Goal: Information Seeking & Learning: Learn about a topic

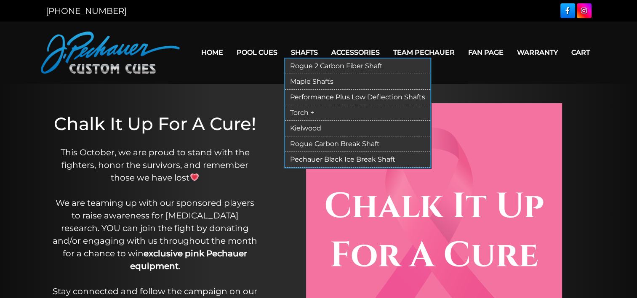
click at [302, 52] on link "Shafts" at bounding box center [304, 52] width 40 height 21
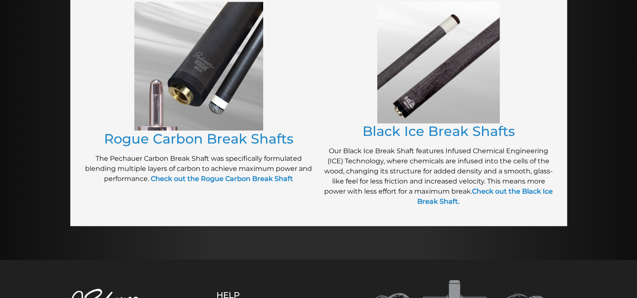
scroll to position [663, 0]
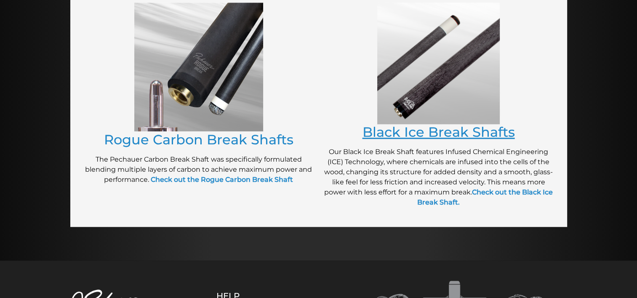
click at [380, 130] on link "Black Ice Break Shafts" at bounding box center [439, 132] width 153 height 16
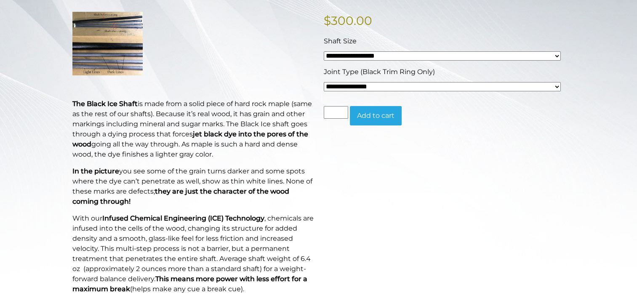
scroll to position [213, 0]
click at [366, 85] on select "**********" at bounding box center [442, 86] width 237 height 9
select select "*****"
click at [324, 82] on select "**********" at bounding box center [442, 86] width 237 height 9
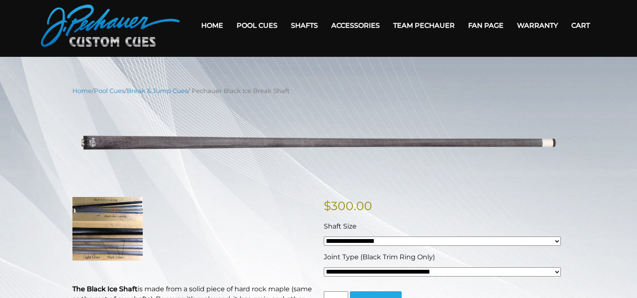
scroll to position [20, 0]
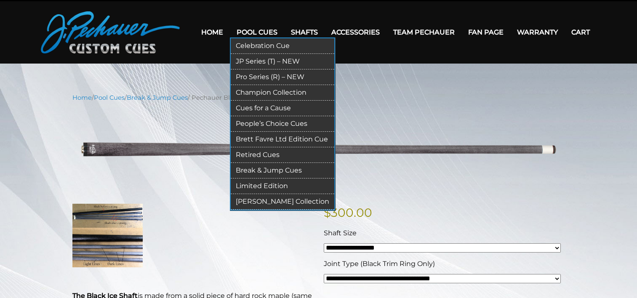
click at [257, 74] on link "Pro Series (R) – NEW" at bounding box center [283, 78] width 104 height 16
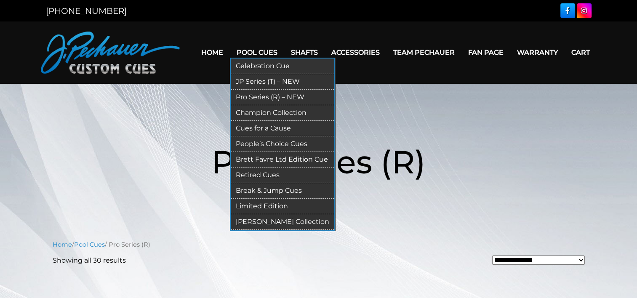
click at [278, 175] on link "Retired Cues" at bounding box center [283, 176] width 104 height 16
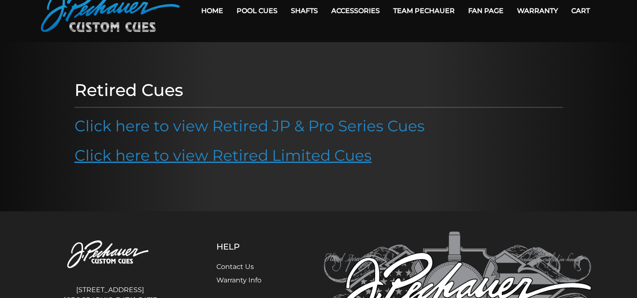
scroll to position [42, 0]
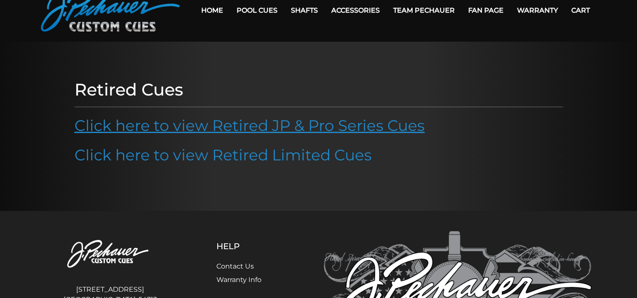
click at [264, 121] on link "Click here to view Retired JP & Pro Series Cues" at bounding box center [250, 125] width 351 height 19
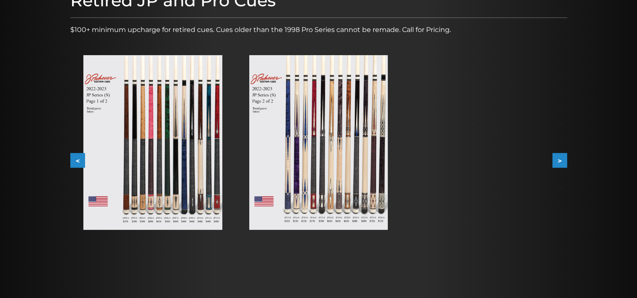
scroll to position [128, 0]
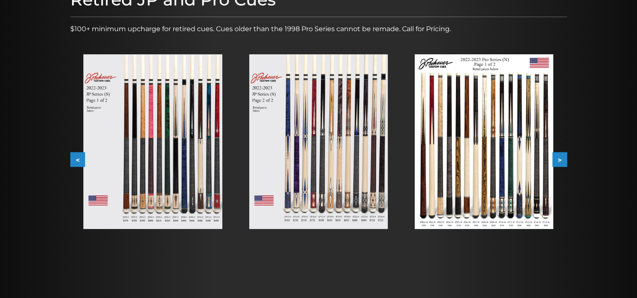
click at [458, 148] on img at bounding box center [484, 141] width 139 height 175
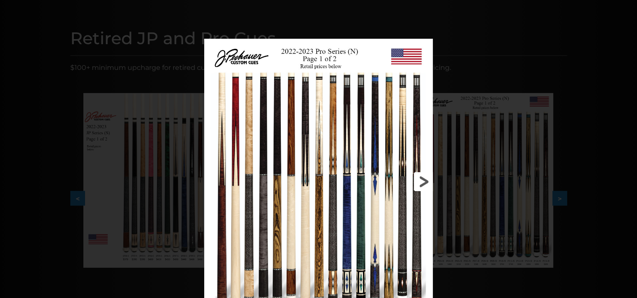
scroll to position [83, 0]
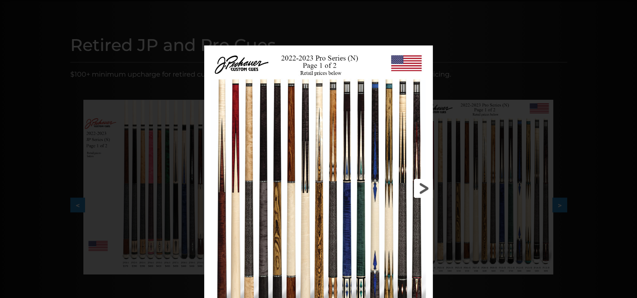
click at [426, 185] on link at bounding box center [381, 189] width 103 height 286
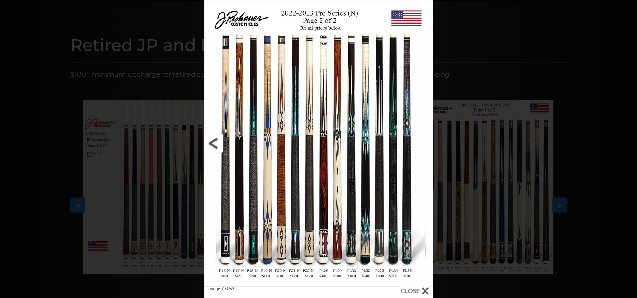
click at [210, 141] on link at bounding box center [255, 143] width 103 height 286
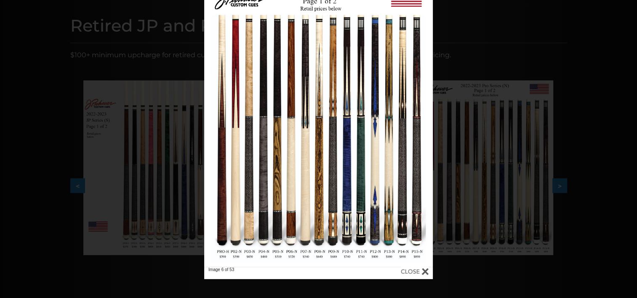
scroll to position [0, 0]
